Goal: Task Accomplishment & Management: Use online tool/utility

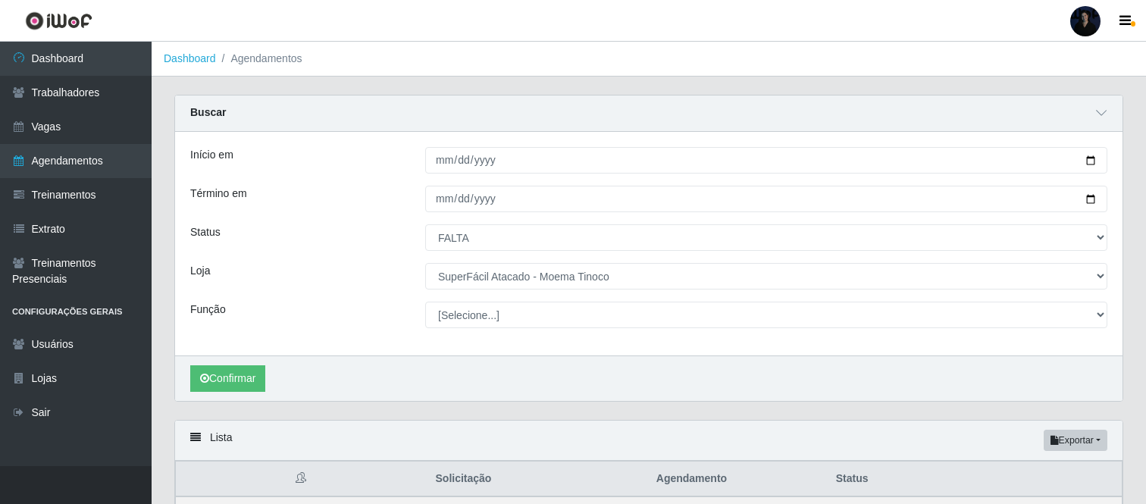
select select "FALTA"
select select "540"
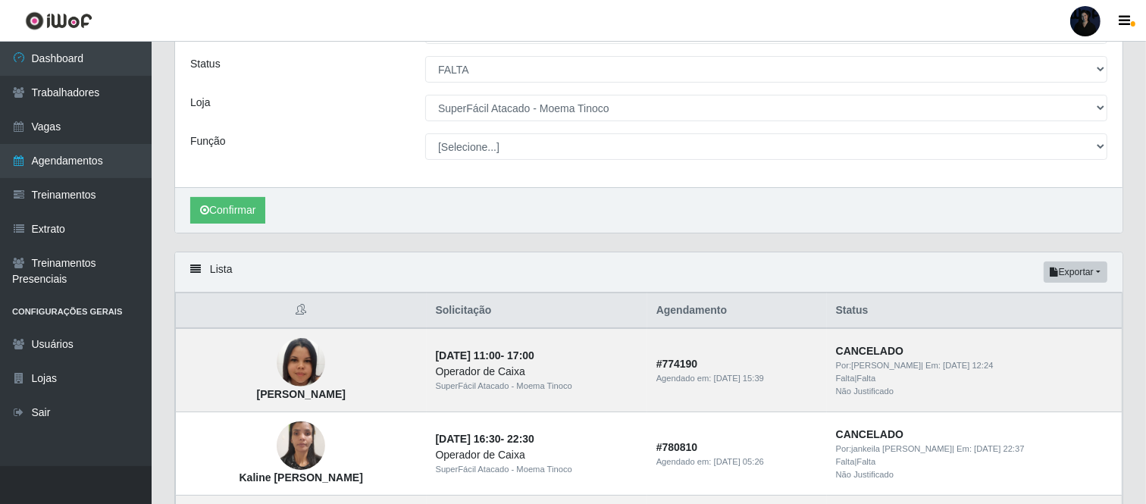
click at [1086, 15] on div at bounding box center [1085, 21] width 30 height 30
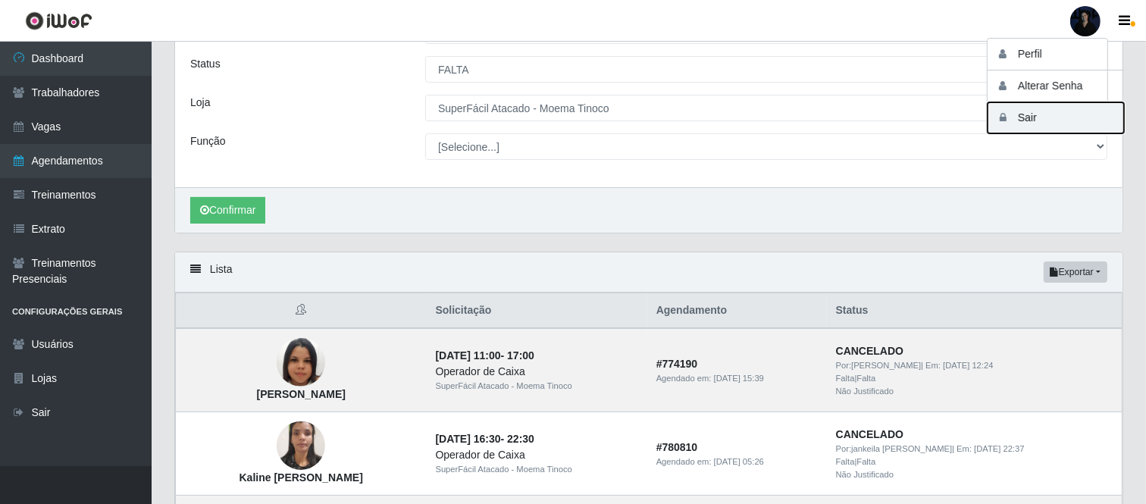
click at [1046, 115] on button "Sair" at bounding box center [1055, 117] width 136 height 31
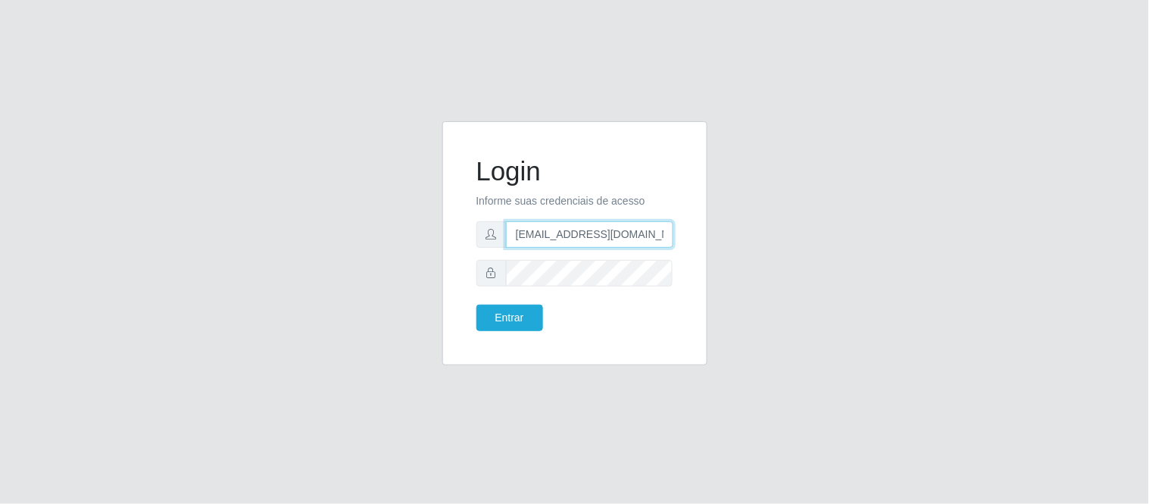
drag, startPoint x: 588, startPoint y: 231, endPoint x: 675, endPoint y: 230, distance: 87.1
click at [675, 230] on div "Login Informe suas credenciais de acesso [EMAIL_ADDRESS][DOMAIN_NAME] Entrar" at bounding box center [574, 243] width 227 height 206
type input "[EMAIL_ADDRESS][DOMAIN_NAME]"
click at [505, 327] on button "Entrar" at bounding box center [510, 318] width 67 height 27
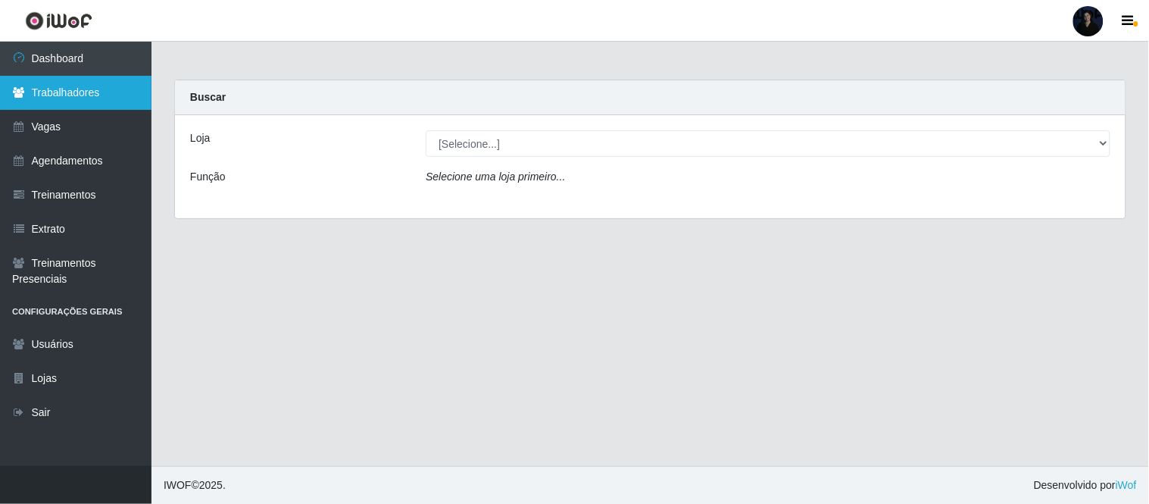
click at [77, 101] on link "Trabalhadores" at bounding box center [76, 93] width 152 height 34
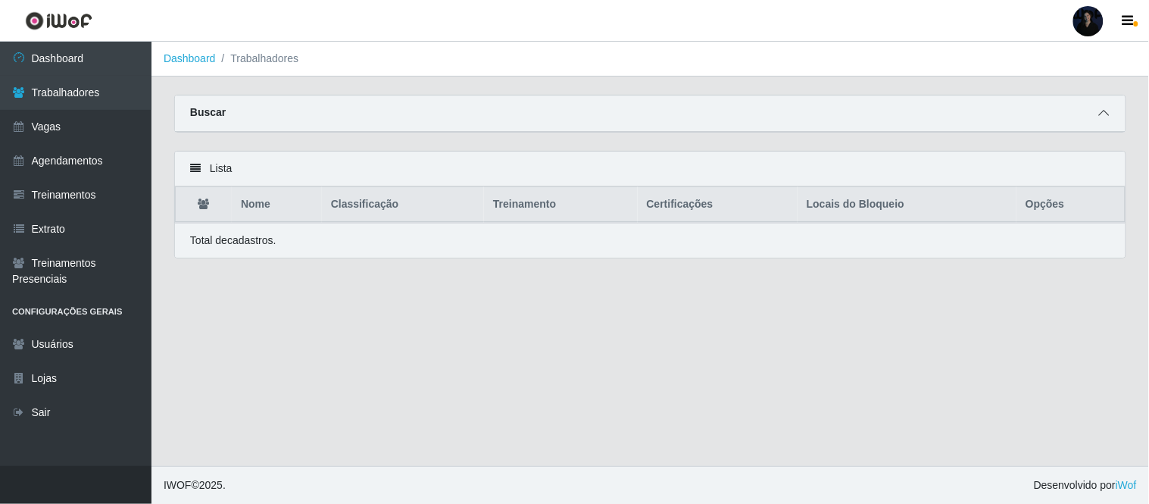
click at [1107, 110] on icon at bounding box center [1104, 113] width 11 height 11
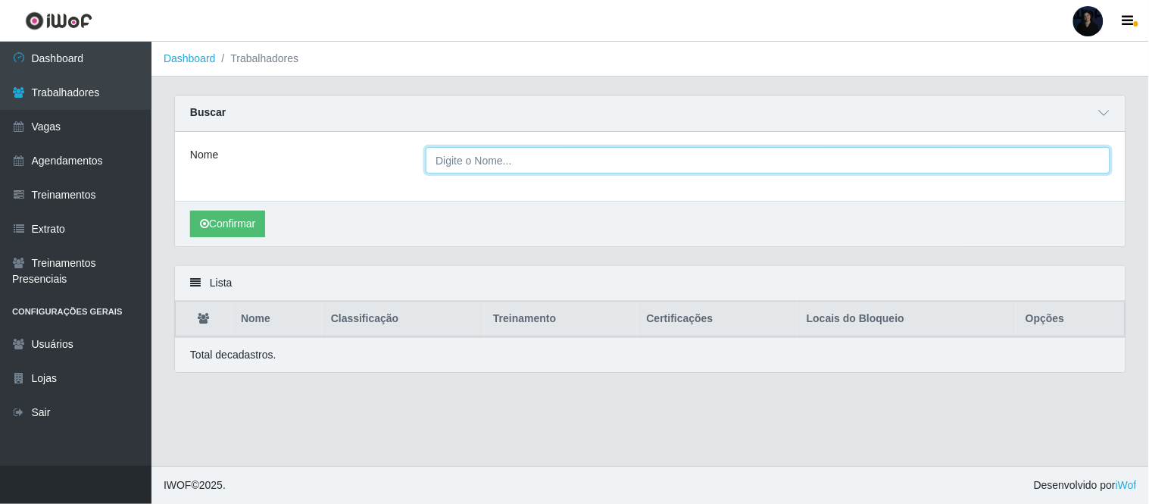
click at [608, 153] on input "Nome" at bounding box center [768, 160] width 685 height 27
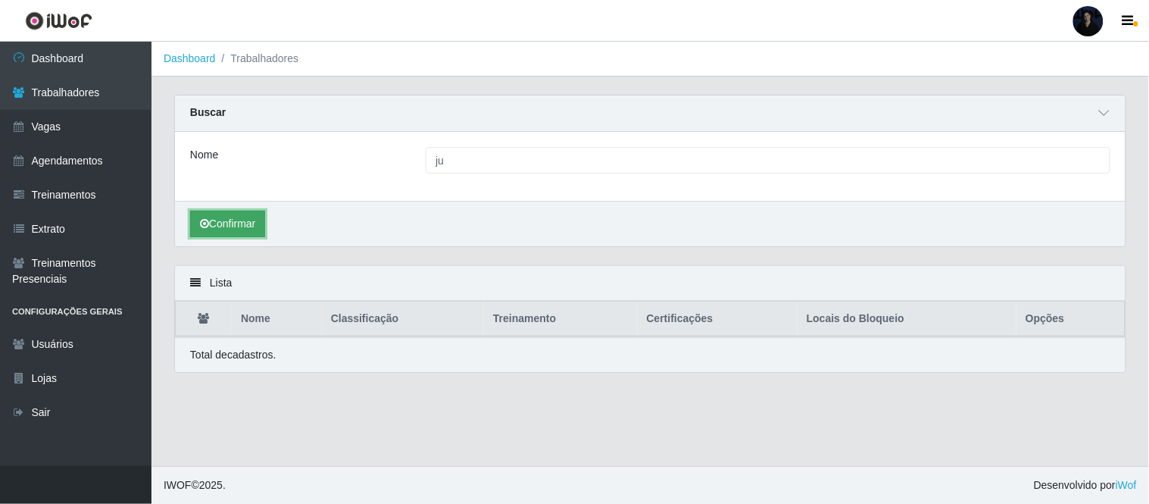
click at [214, 233] on button "Confirmar" at bounding box center [227, 224] width 75 height 27
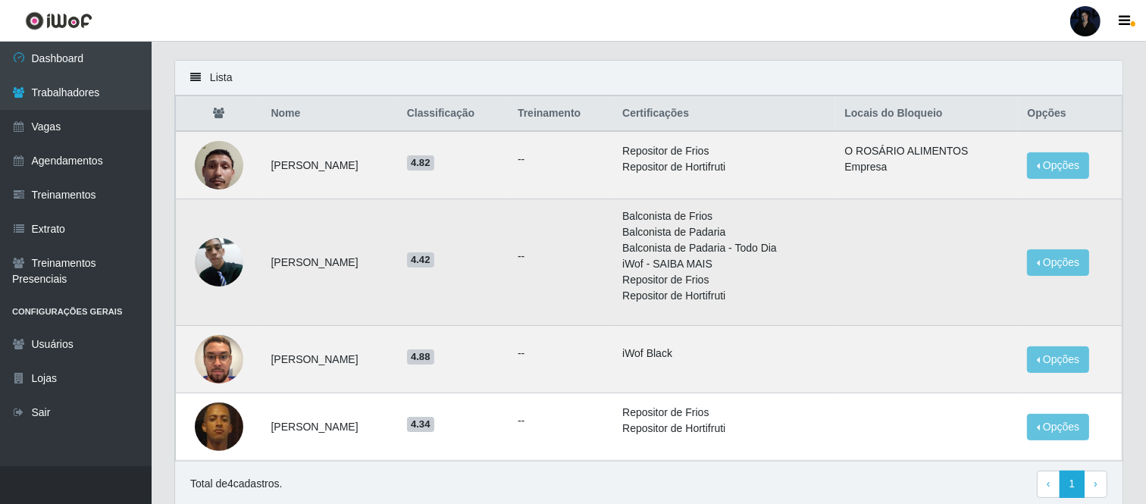
scroll to position [252, 0]
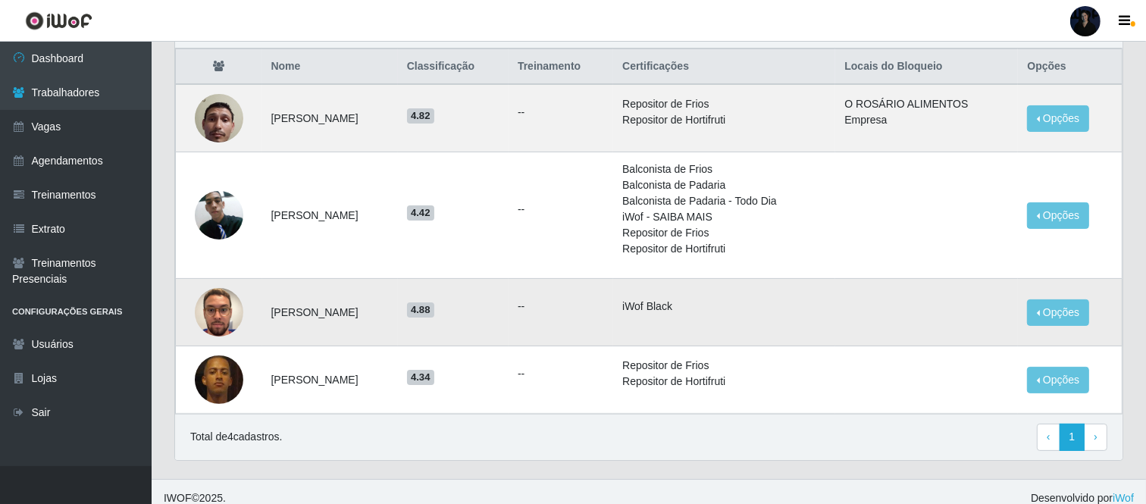
drag, startPoint x: 264, startPoint y: 316, endPoint x: 428, endPoint y: 315, distance: 164.4
click at [398, 315] on td "[PERSON_NAME]" at bounding box center [330, 312] width 136 height 67
copy td "[PERSON_NAME]"
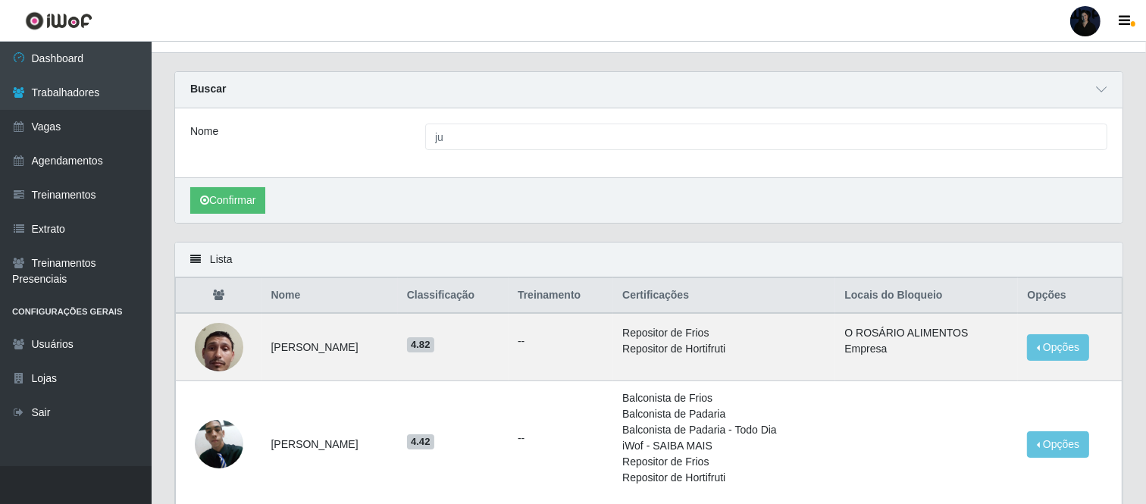
scroll to position [0, 0]
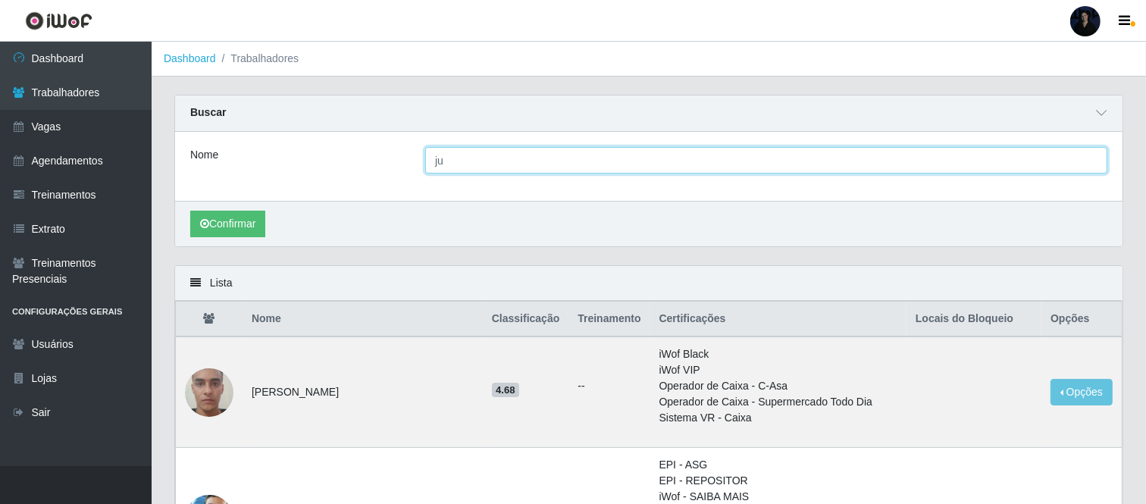
drag, startPoint x: 467, startPoint y: 162, endPoint x: 381, endPoint y: 155, distance: 86.6
click at [381, 155] on div "Nome ju" at bounding box center [648, 160] width 939 height 27
paste input "[PERSON_NAME]"
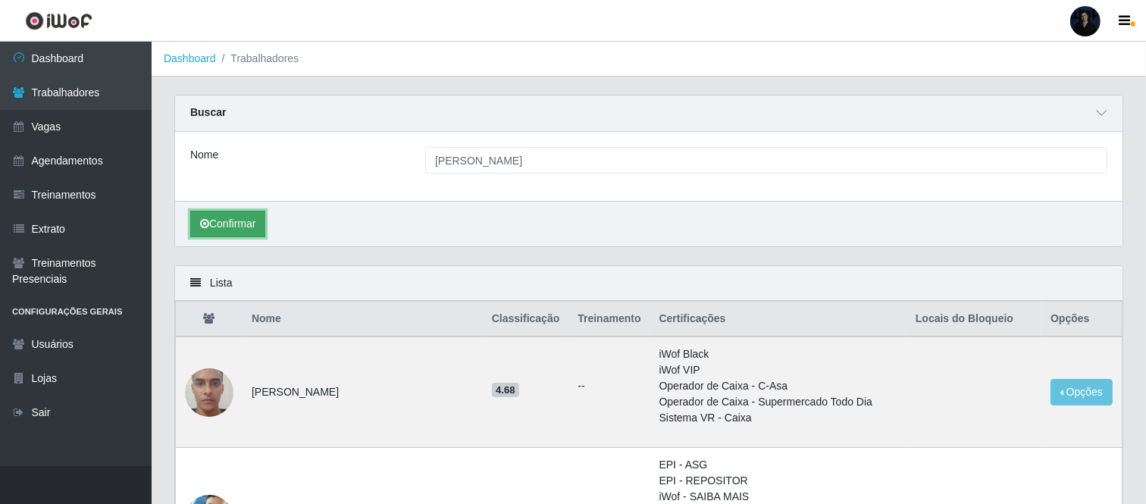
click at [223, 232] on button "Confirmar" at bounding box center [227, 224] width 75 height 27
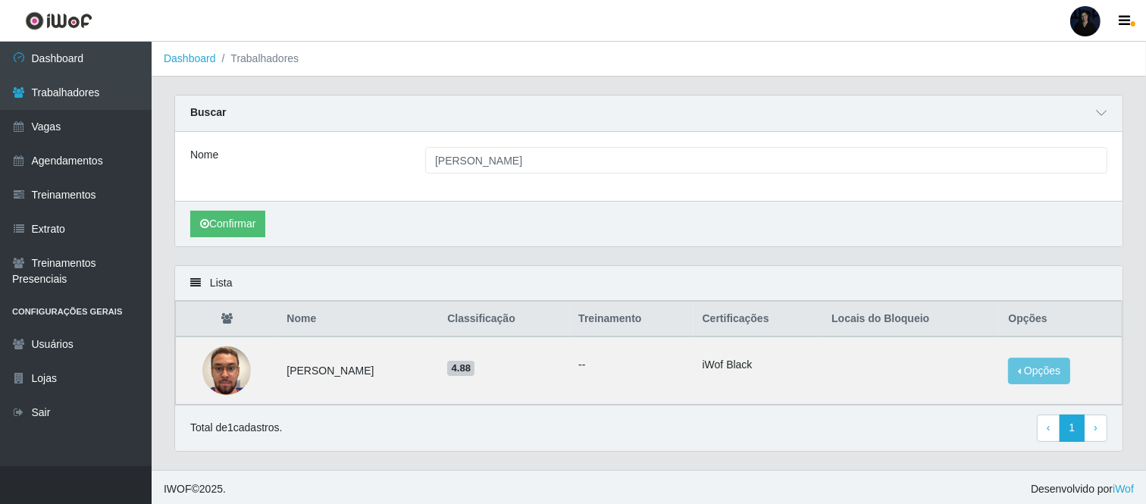
drag, startPoint x: 214, startPoint y: 11, endPoint x: 229, endPoint y: 5, distance: 15.9
click at [214, 11] on header "Perfil Alterar Senha Sair" at bounding box center [573, 21] width 1146 height 42
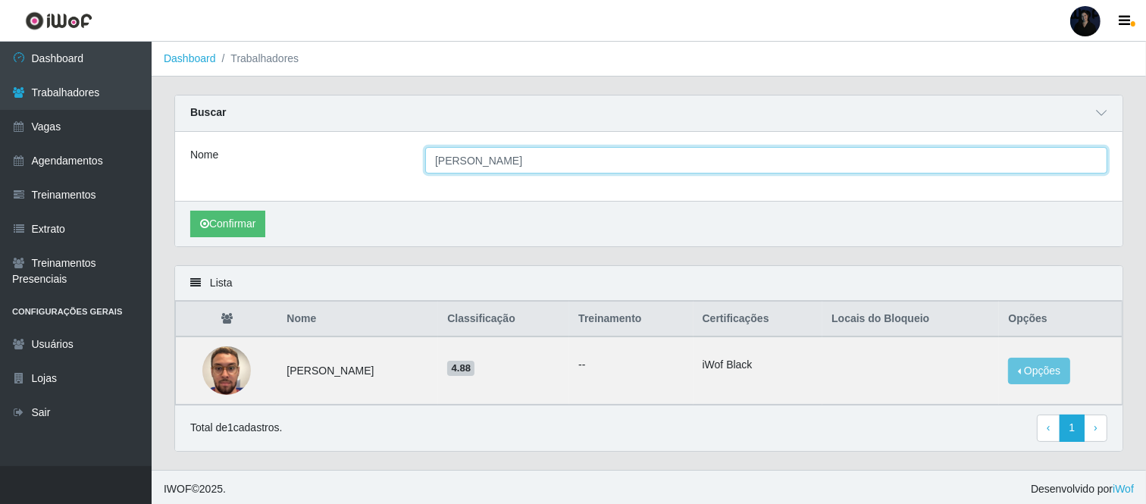
click at [437, 157] on input "[PERSON_NAME]" at bounding box center [766, 160] width 682 height 27
click at [435, 159] on input "[PERSON_NAME]" at bounding box center [766, 160] width 682 height 27
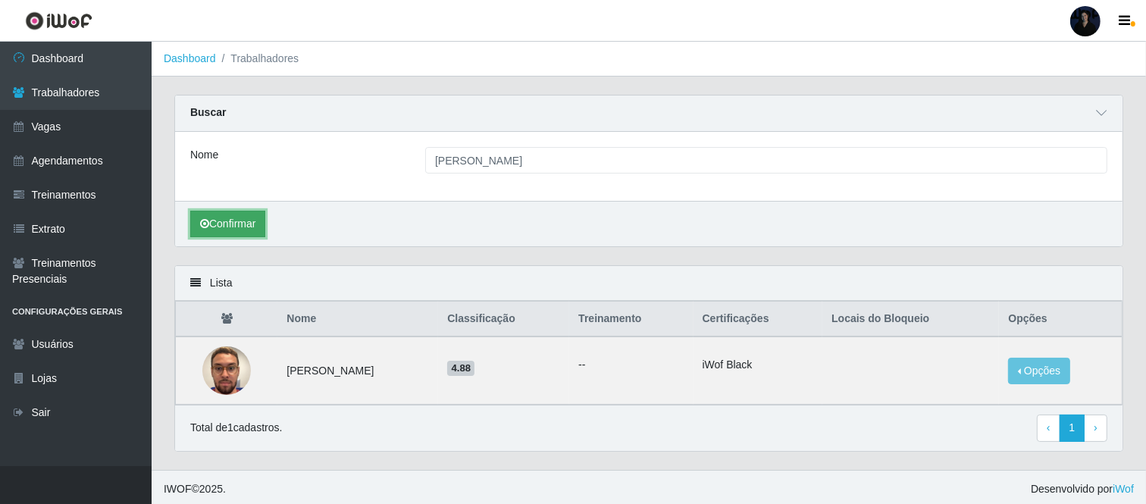
click at [244, 221] on button "Confirmar" at bounding box center [227, 224] width 75 height 27
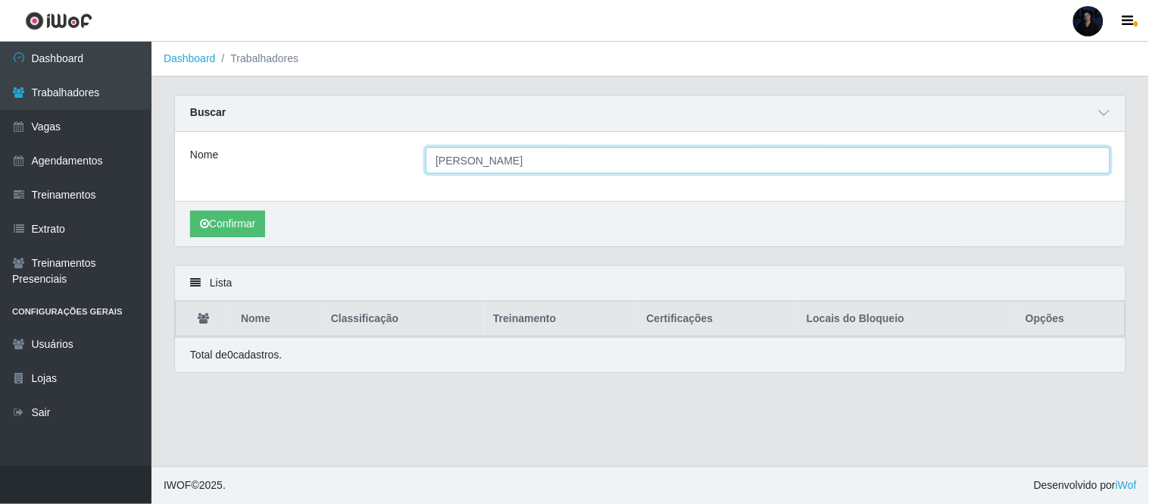
click at [440, 162] on input "[PERSON_NAME]" at bounding box center [768, 160] width 685 height 27
type input "[PERSON_NAME]"
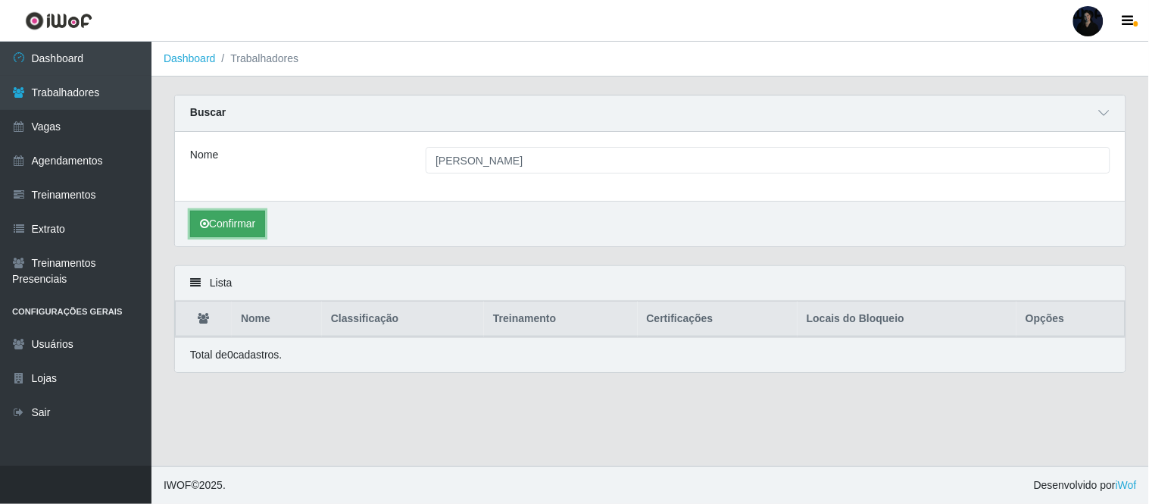
click at [233, 225] on button "Confirmar" at bounding box center [227, 224] width 75 height 27
